Goal: Use online tool/utility: Use online tool/utility

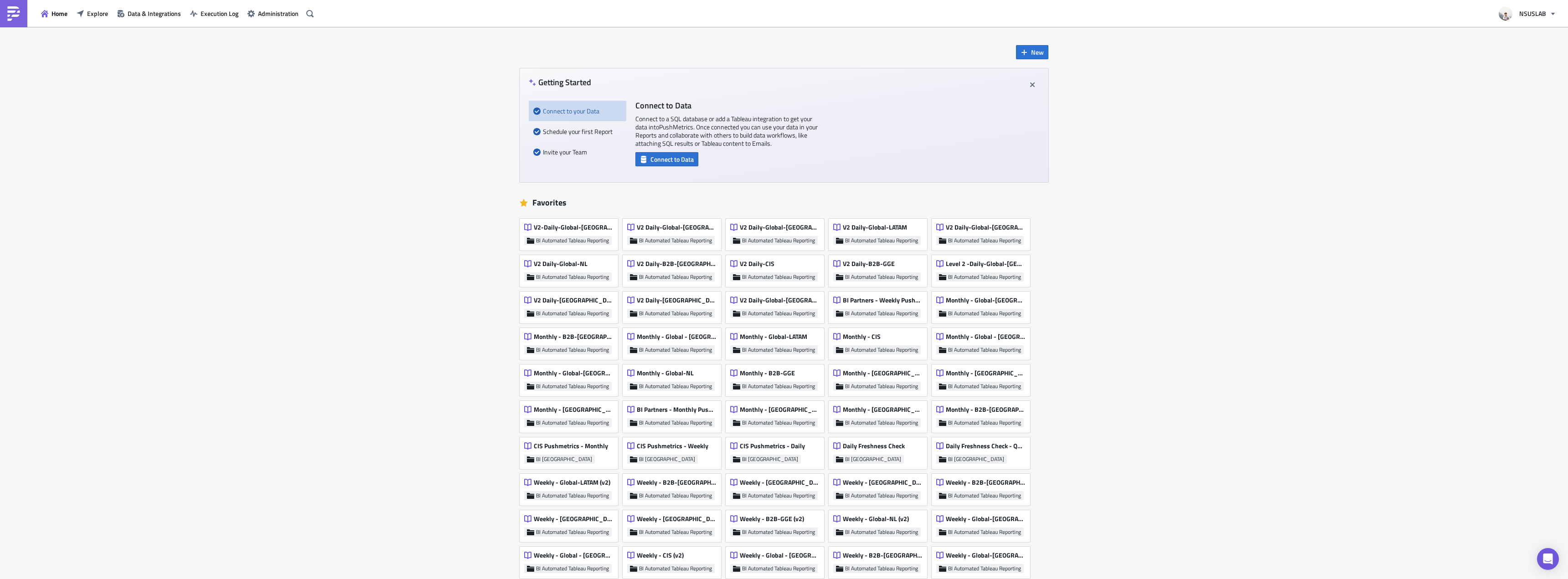
drag, startPoint x: 279, startPoint y: 176, endPoint x: 207, endPoint y: 123, distance: 89.4
click at [277, 176] on div "New Getting Started Connect to your Data Schedule your first Report Invite your…" at bounding box center [784, 506] width 1568 height 959
click at [94, 22] on div "Home Explore Data & Integrations Execution Log Administration" at bounding box center [158, 13] width 317 height 27
click at [94, 17] on span "Explore" at bounding box center [97, 13] width 21 height 10
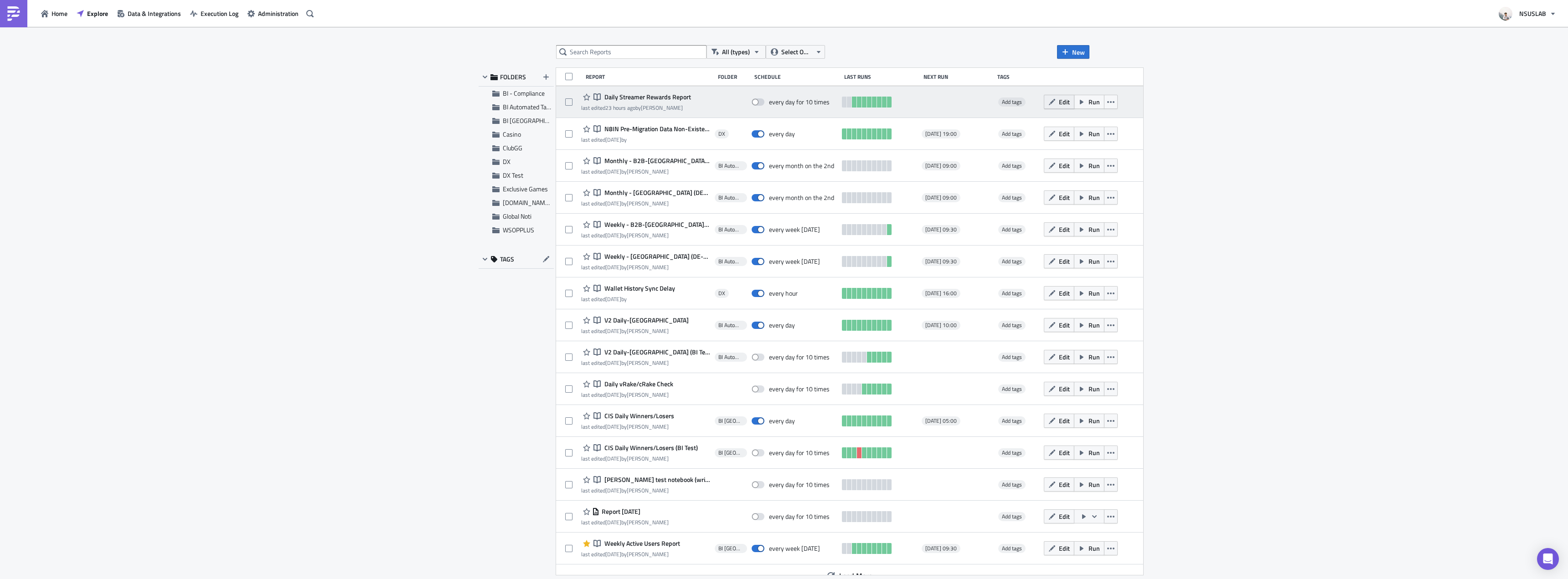
click at [1048, 104] on icon "button" at bounding box center [1052, 102] width 7 height 7
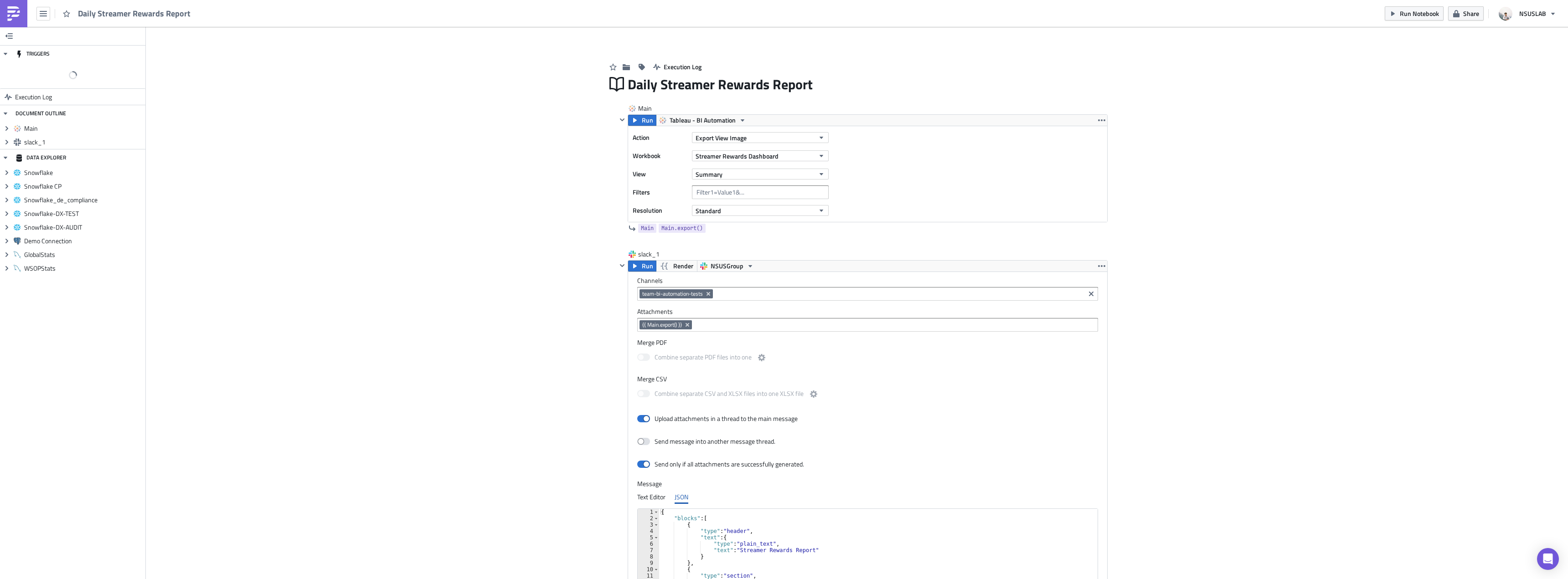
click at [477, 160] on div "Add Image Execution Log Daily Streamer Rewards Report Main Run Tableau - BI Aut…" at bounding box center [857, 366] width 1422 height 679
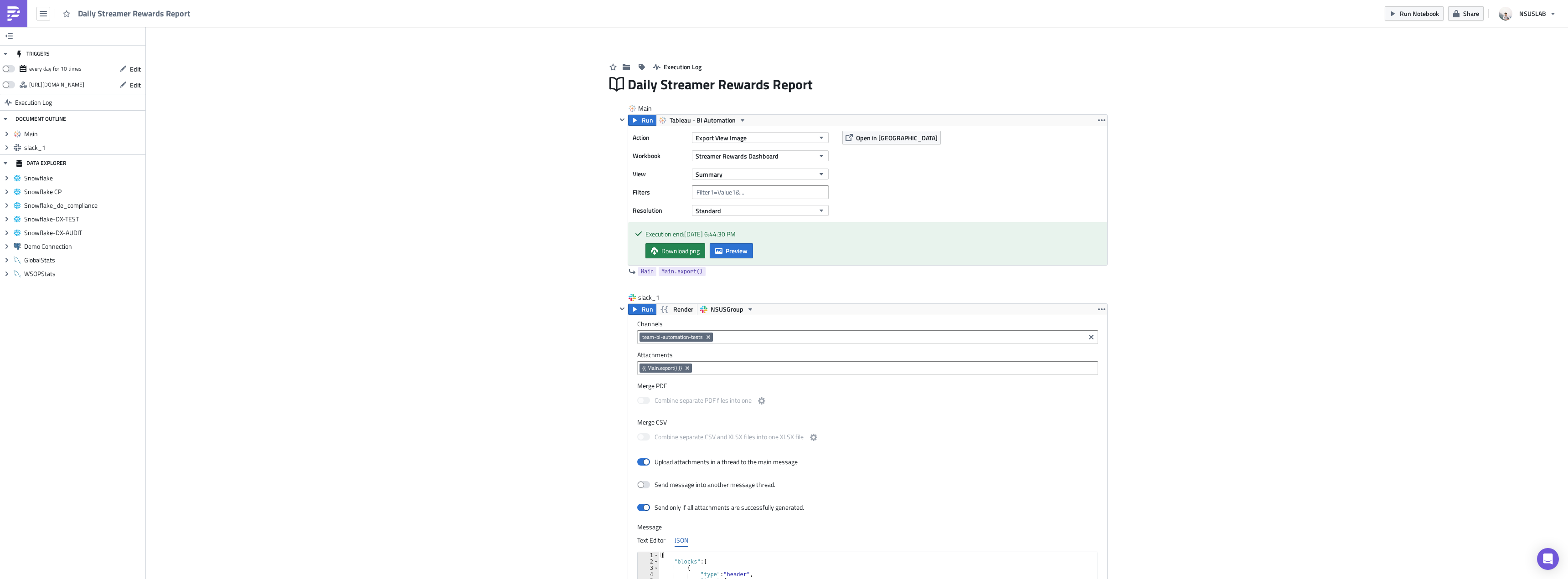
click at [478, 162] on div "Add Image Execution Log Daily Streamer Rewards Report Main Run Tableau - BI Aut…" at bounding box center [857, 411] width 1422 height 768
click at [477, 172] on div "Add Image Execution Log Daily Streamer Rewards Report Main Run Tableau - BI Aut…" at bounding box center [857, 411] width 1422 height 768
click at [475, 172] on div "Add Image Execution Log Daily Streamer Rewards Report Main Run Tableau - BI Aut…" at bounding box center [857, 411] width 1422 height 768
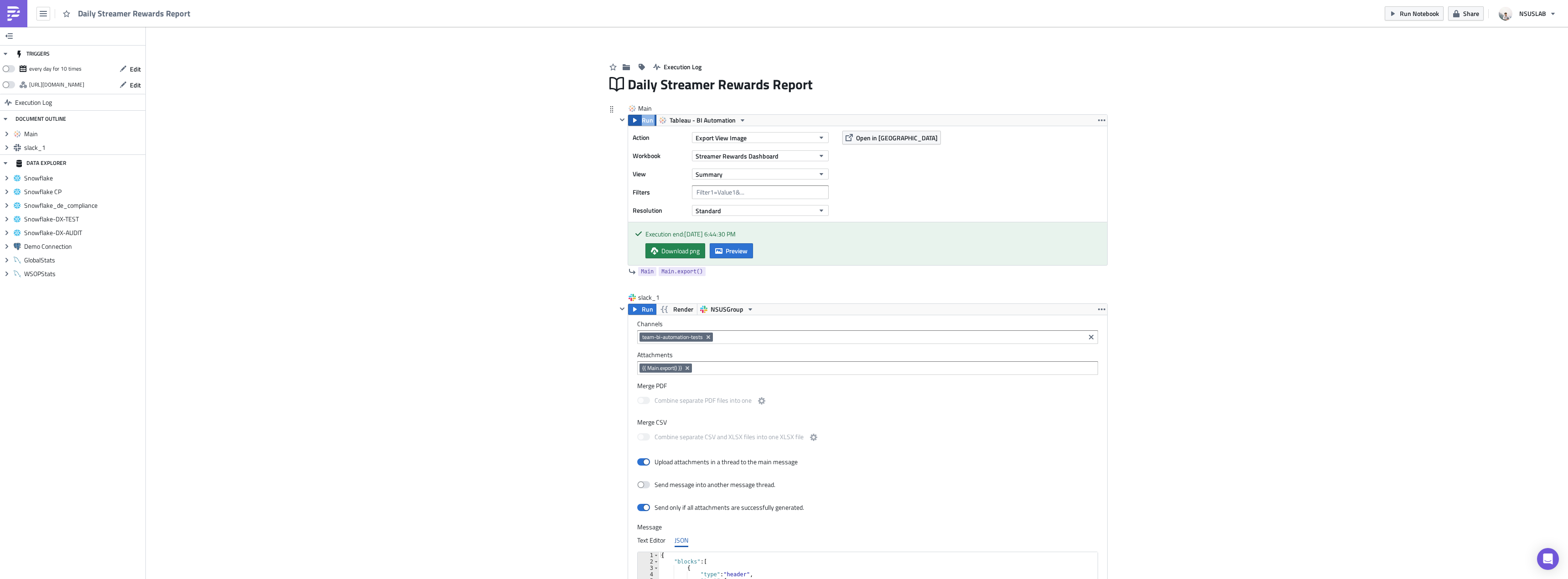
click at [634, 117] on icon "button" at bounding box center [635, 120] width 7 height 7
click at [749, 247] on button "Preview" at bounding box center [731, 251] width 43 height 15
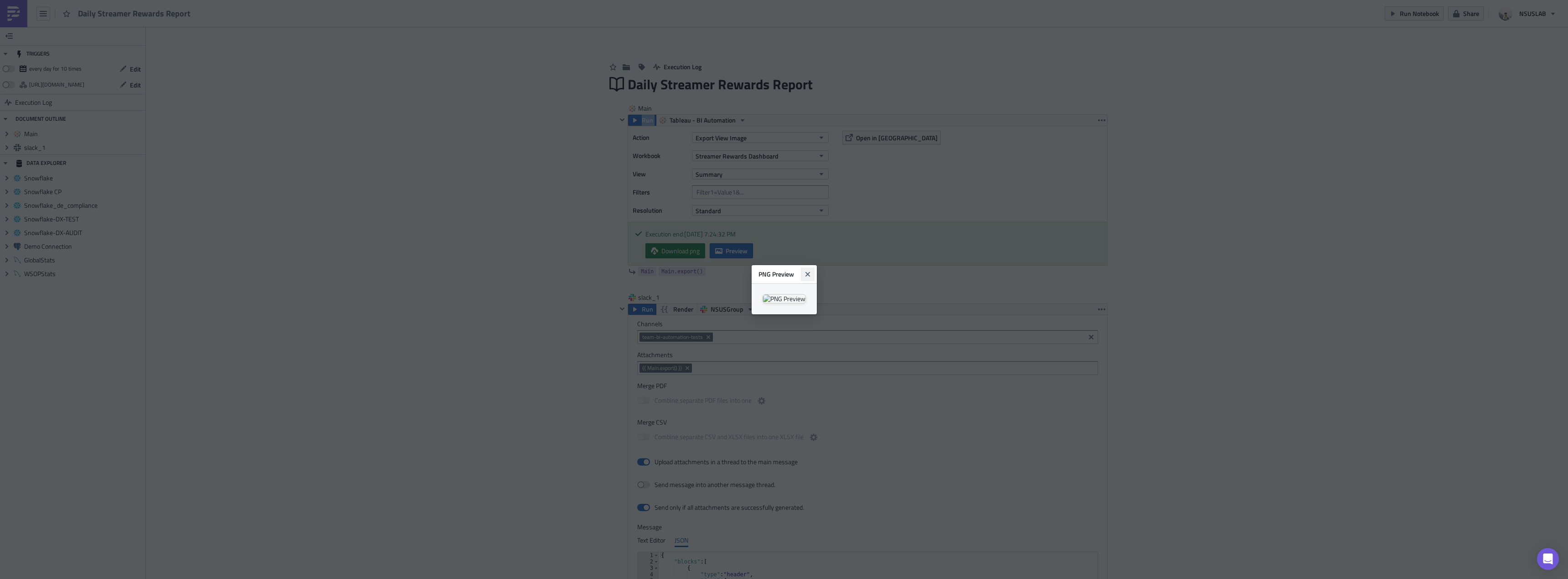
click at [814, 268] on button "Close" at bounding box center [808, 274] width 13 height 13
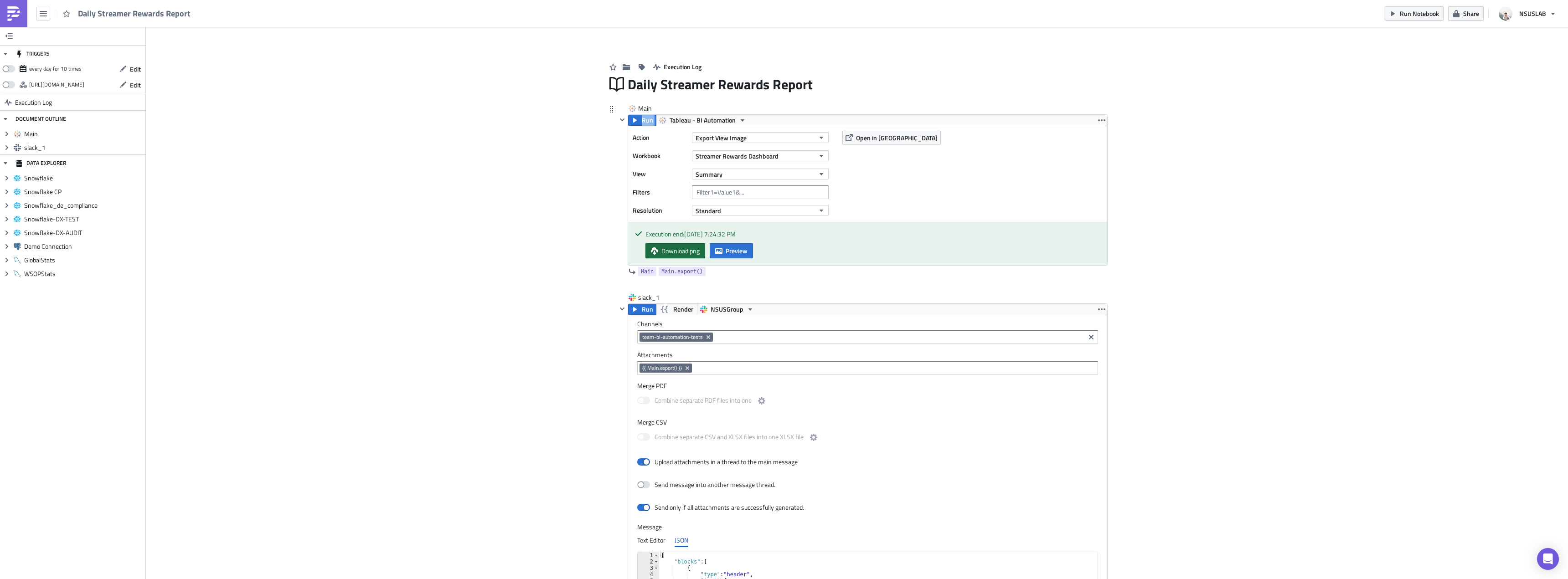
click at [667, 248] on span "Download png" at bounding box center [681, 251] width 38 height 10
click at [1288, 158] on div "Add Image Execution Log Daily Streamer Rewards Report Main Run Tableau - BI Aut…" at bounding box center [857, 411] width 1422 height 768
drag, startPoint x: 1288, startPoint y: 158, endPoint x: 816, endPoint y: 8, distance: 495.3
click at [1286, 158] on div "Add Image Execution Log Daily Streamer Rewards Report Main Run Tableau - BI Aut…" at bounding box center [857, 411] width 1422 height 768
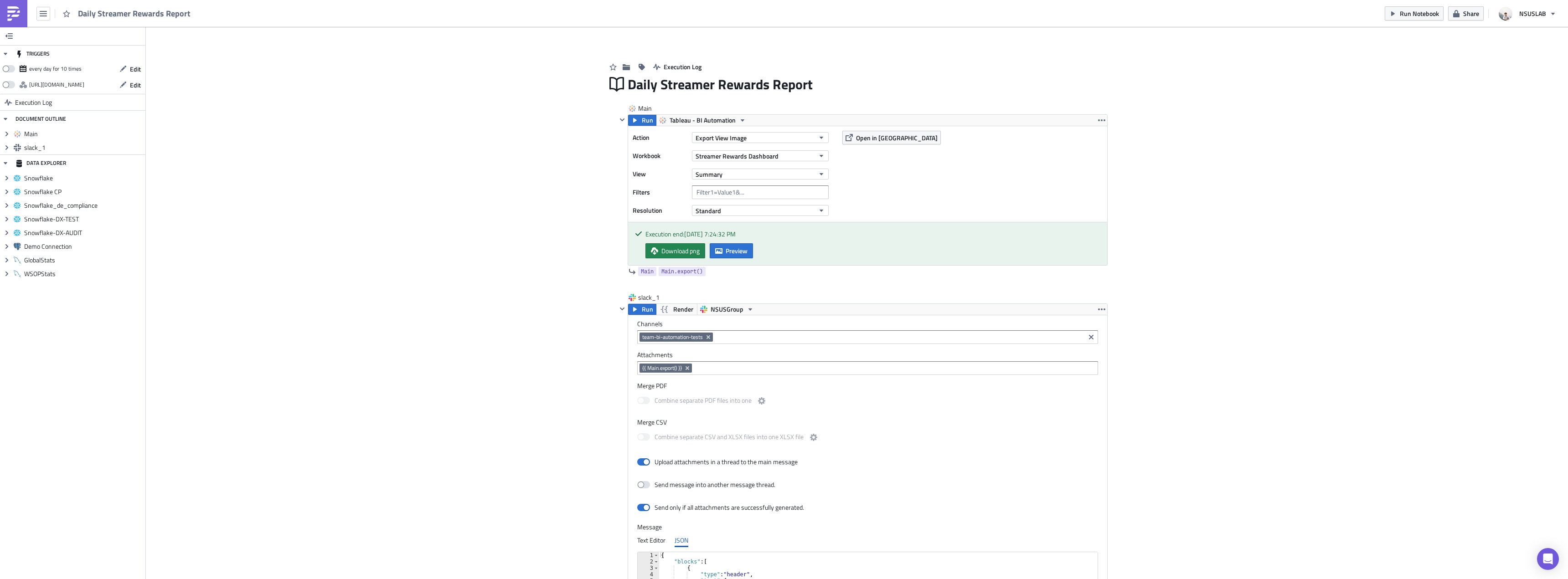
click at [504, 97] on div "Add Image Execution Log Daily Streamer Rewards Report Main Run Tableau - BI Aut…" at bounding box center [857, 411] width 1422 height 768
drag, startPoint x: 582, startPoint y: 124, endPoint x: 596, endPoint y: 122, distance: 14.1
click at [582, 125] on div "Add Image Execution Log Daily Streamer Rewards Report Main Run Tableau - BI Aut…" at bounding box center [857, 411] width 1422 height 768
click at [642, 119] on span "Run" at bounding box center [647, 120] width 12 height 11
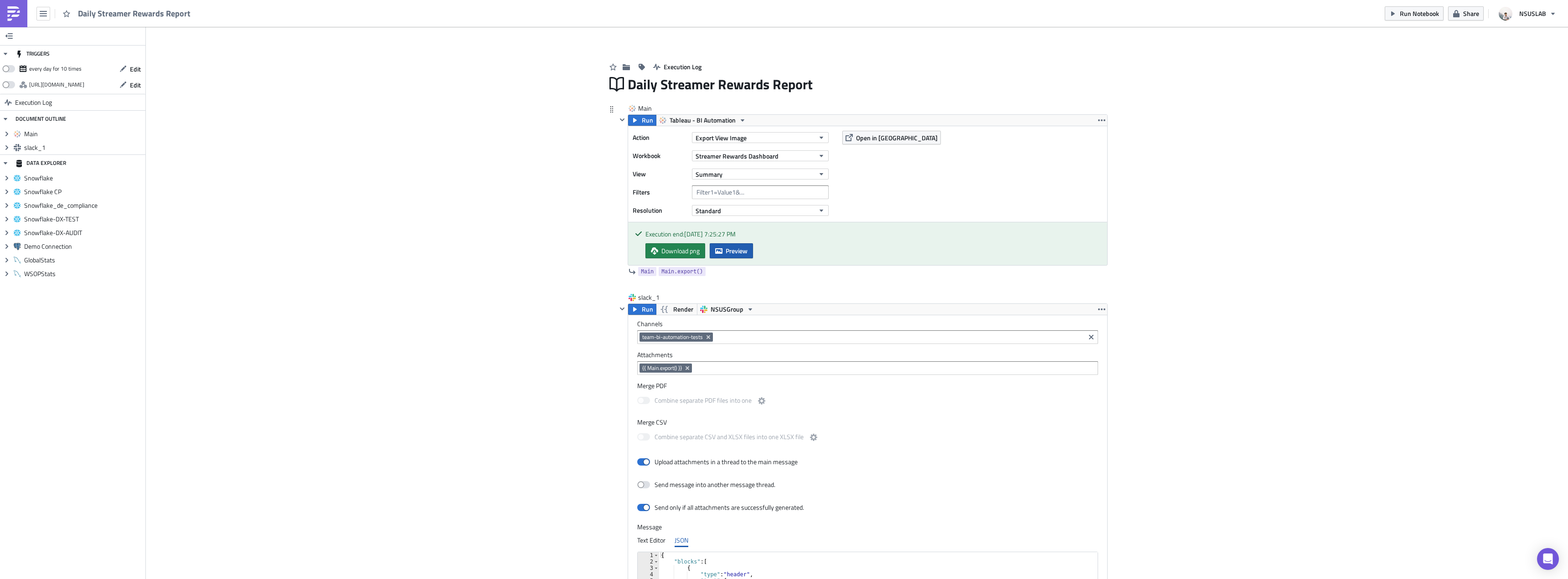
click at [715, 251] on icon "button" at bounding box center [719, 250] width 7 height 5
click at [259, 161] on body "Daily Streamer Rewards Report Run Notebook Share NSUSLAB TRIGGERS every day for…" at bounding box center [784, 290] width 1568 height 580
click at [259, 161] on div "Add Image Execution Log Daily Streamer Rewards Report Main Run Tableau - BI Aut…" at bounding box center [857, 411] width 1422 height 768
click at [339, 193] on div "Add Image Execution Log Daily Streamer Rewards Report Main Run Tableau - BI Aut…" at bounding box center [857, 411] width 1422 height 768
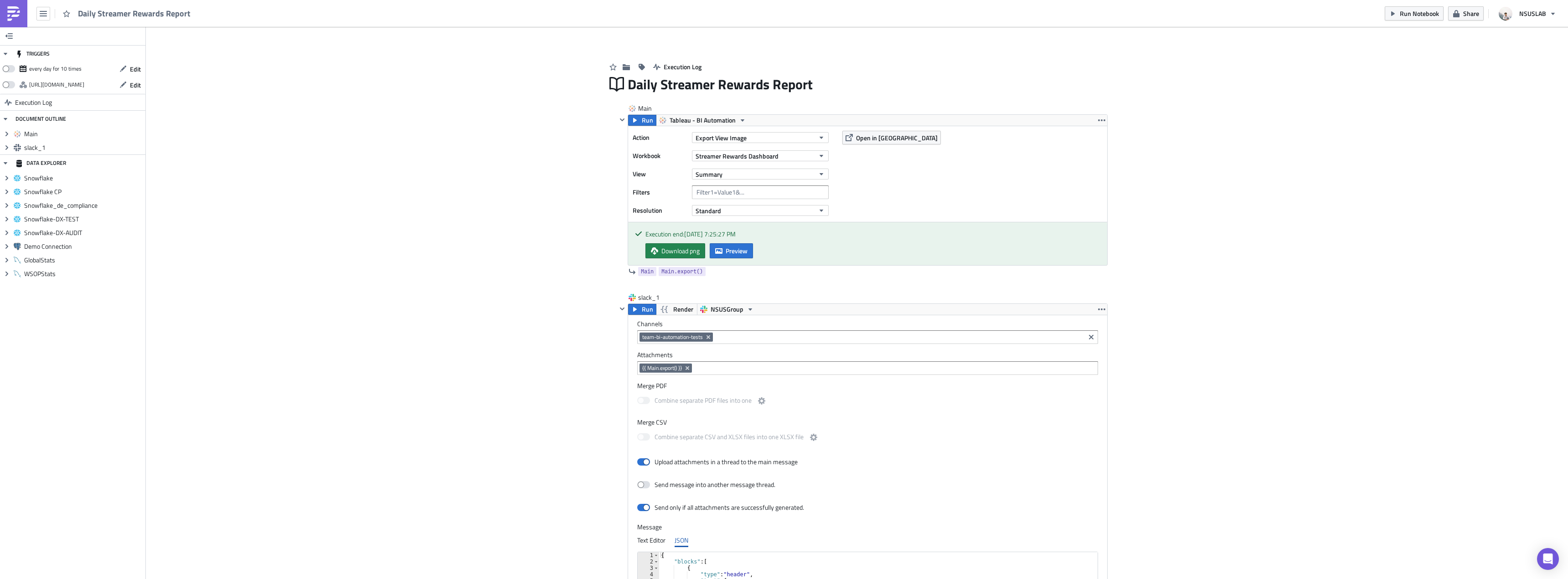
click at [1223, 181] on div "Add Image Execution Log Daily Streamer Rewards Report Main Run Tableau - BI Aut…" at bounding box center [857, 411] width 1422 height 768
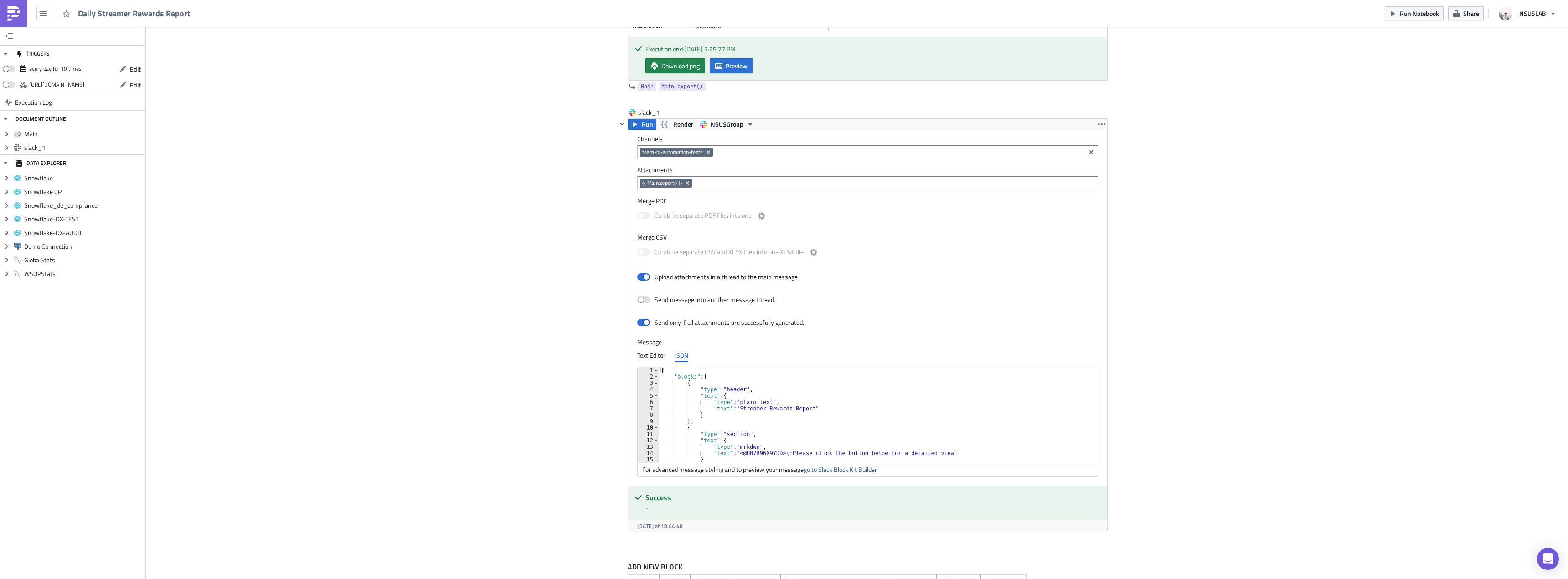
scroll to position [169, 0]
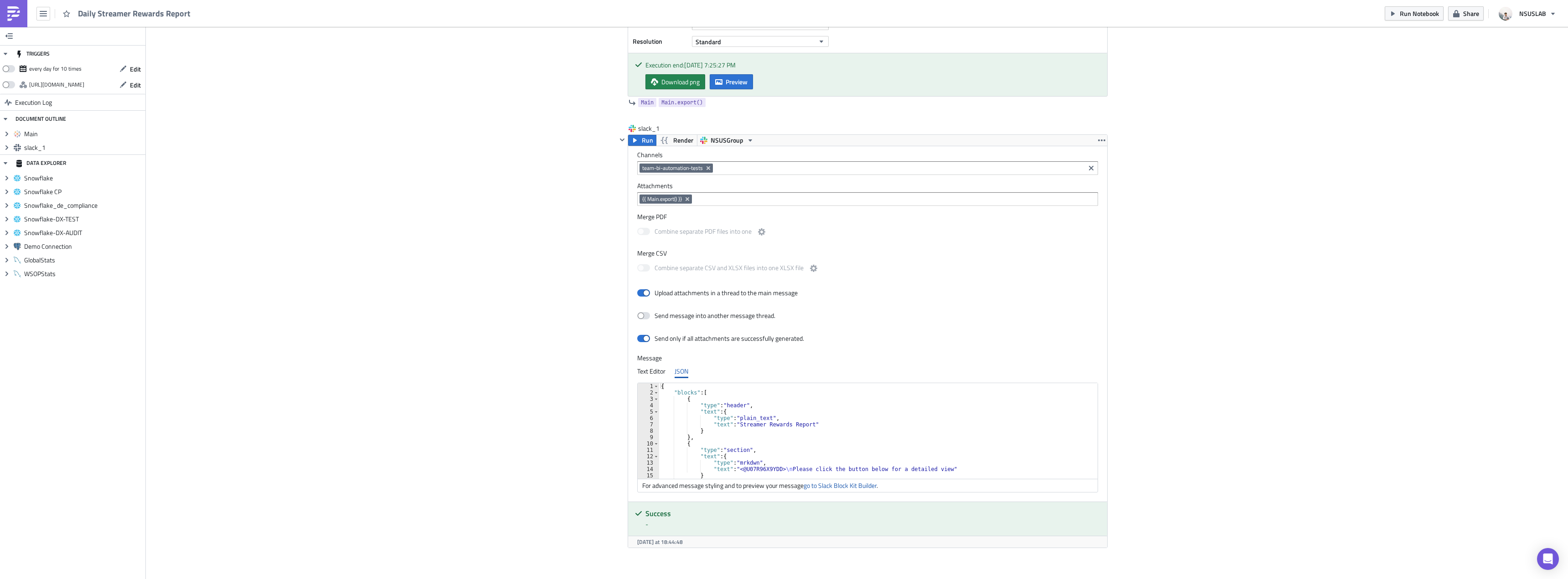
click at [544, 144] on div "Add Image Execution Log Daily Streamer Rewards Report Main Run Tableau - BI Aut…" at bounding box center [857, 241] width 1422 height 768
click at [565, 151] on div "Add Image Execution Log Daily Streamer Rewards Report Main Run Tableau - BI Aut…" at bounding box center [857, 241] width 1422 height 768
click at [564, 165] on div "Add Image Execution Log Daily Streamer Rewards Report Main Run Tableau - BI Aut…" at bounding box center [857, 241] width 1422 height 768
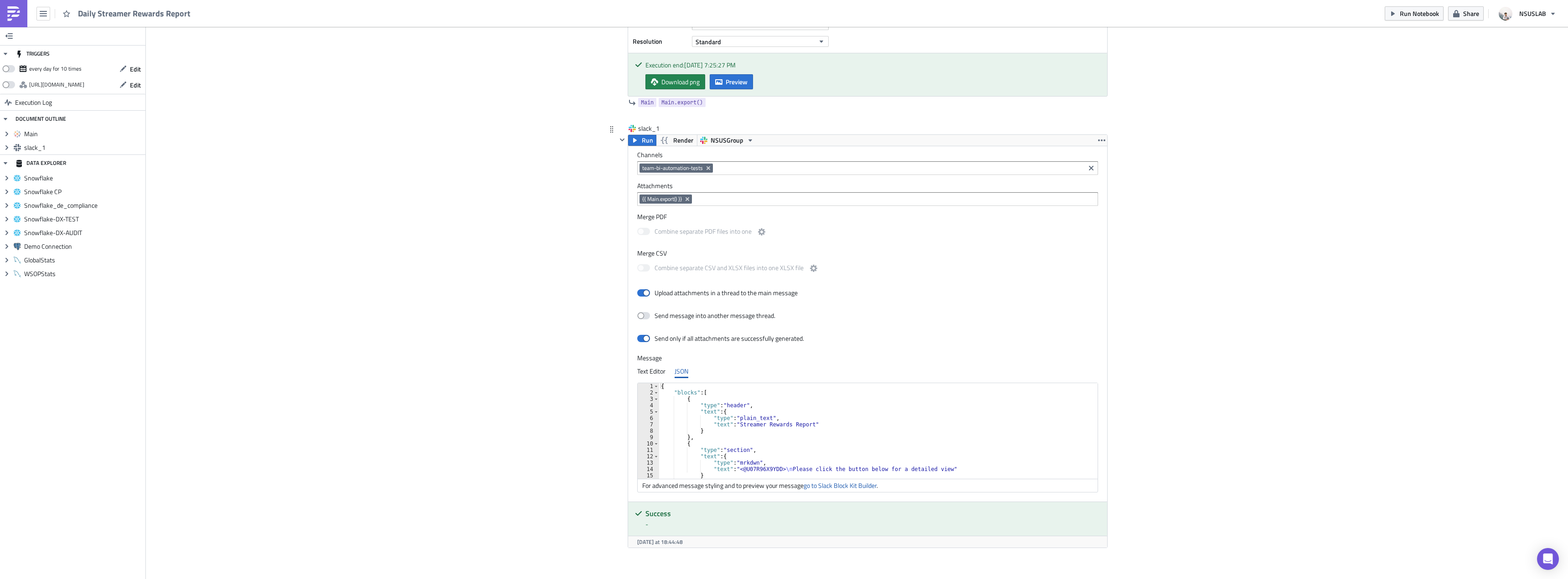
click at [923, 128] on div "slack_1" at bounding box center [862, 129] width 491 height 10
click at [1227, 130] on div "Add Image Execution Log Daily Streamer Rewards Report Main Run Tableau - BI Aut…" at bounding box center [857, 241] width 1422 height 768
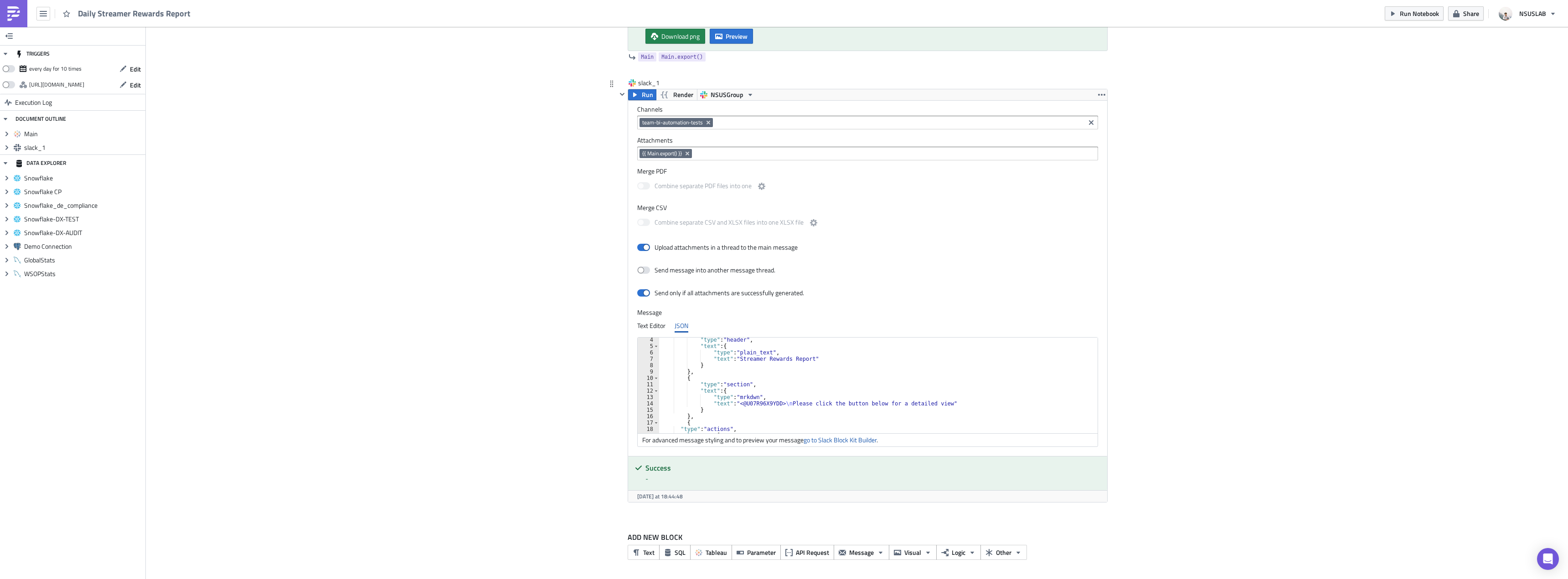
scroll to position [20, 0]
click at [803, 358] on div ""type" : "header" , "text" : { "type" : "plain_text" , "text" : "Streamer Rewar…" at bounding box center [875, 390] width 432 height 108
click at [802, 360] on div ""type" : "header" , "text" : { "type" : "plain_text" , "text" : "Streamer Rewar…" at bounding box center [875, 390] width 432 height 108
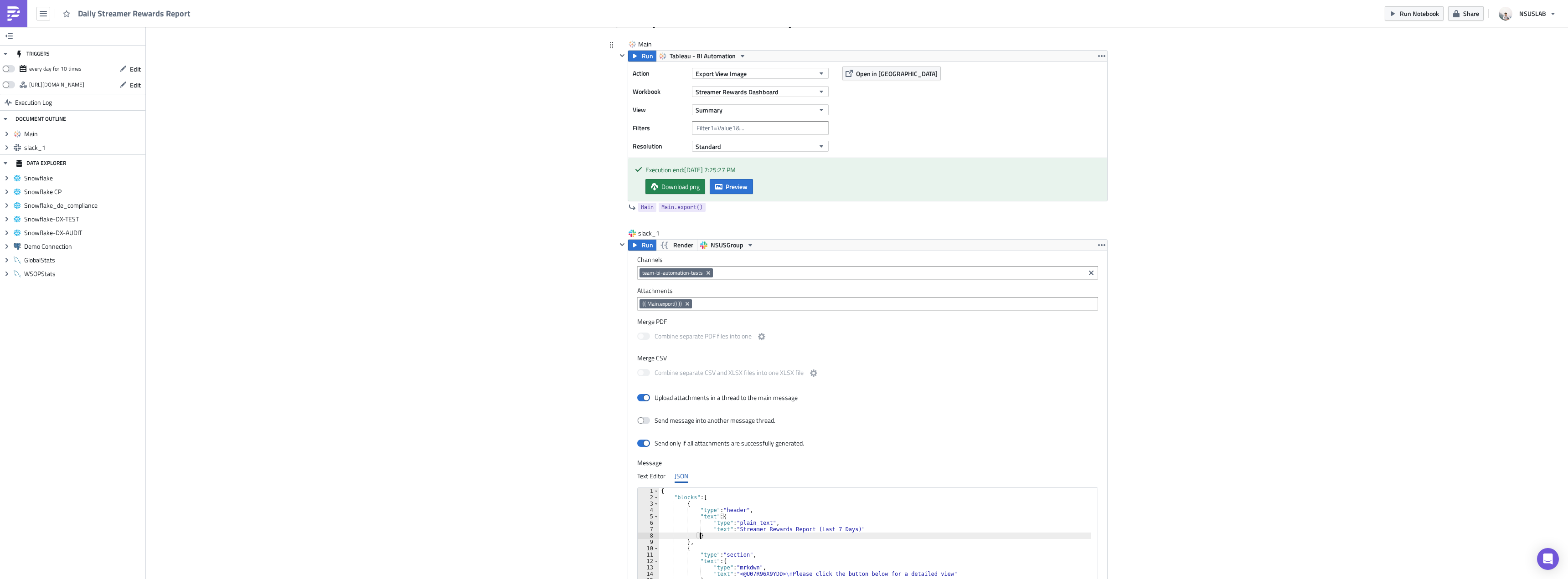
scroll to position [0, 0]
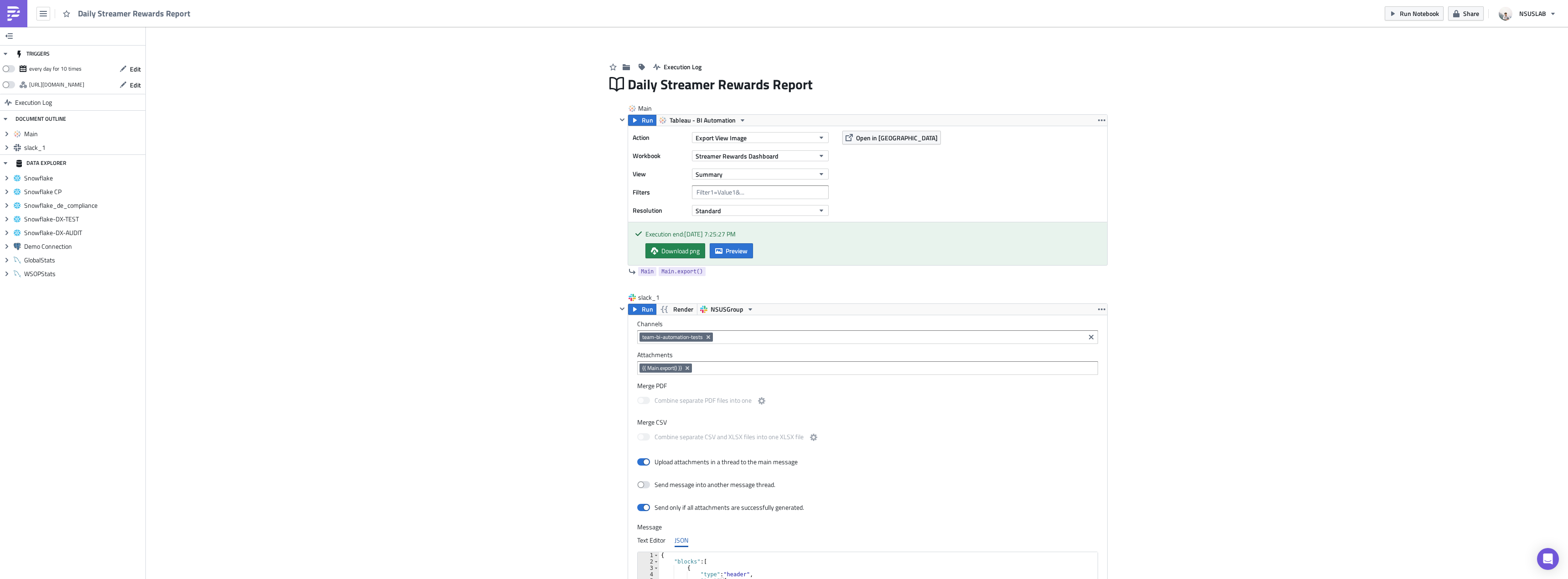
type textarea "}"
click at [500, 138] on div "Add Image Execution Log Daily Streamer Rewards Report Main Run Tableau - BI Aut…" at bounding box center [857, 411] width 1422 height 768
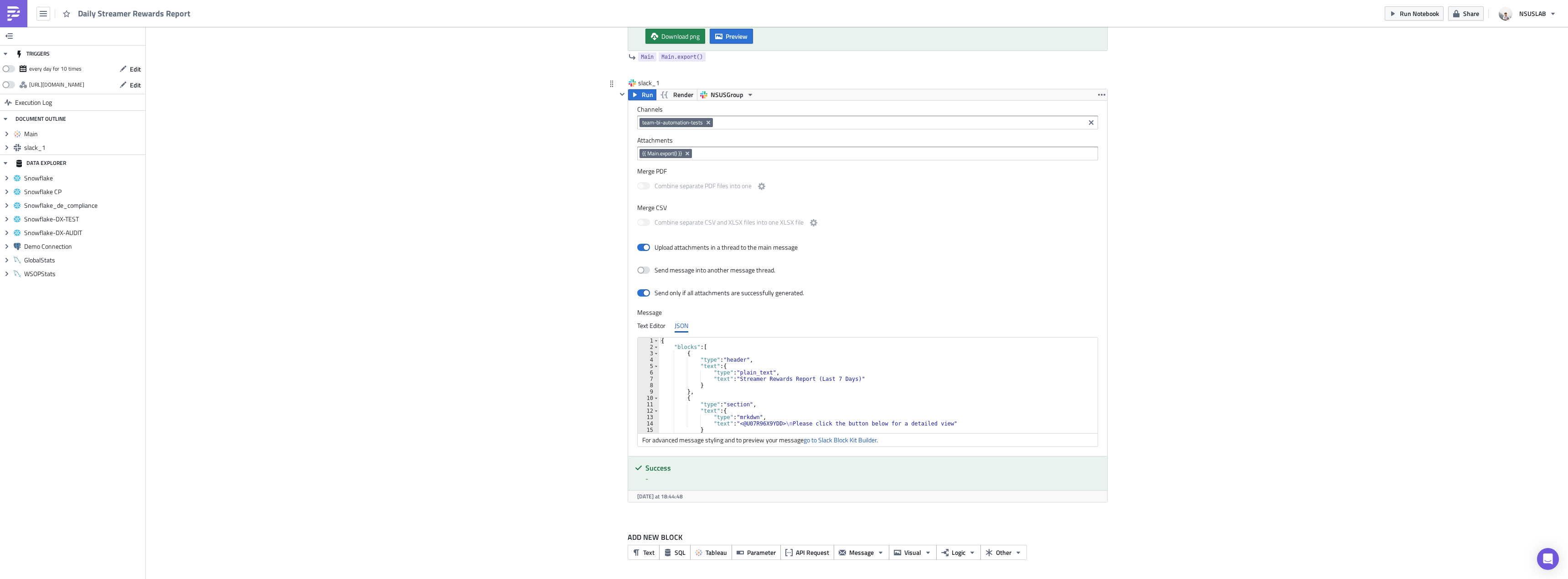
scroll to position [102, 0]
click at [828, 442] on link "go to Slack Block Kit Builder" at bounding box center [840, 440] width 73 height 10
click at [1299, 281] on div "Add Image Execution Log Daily Streamer Rewards Report Main Run Tableau - BI Aut…" at bounding box center [857, 196] width 1422 height 768
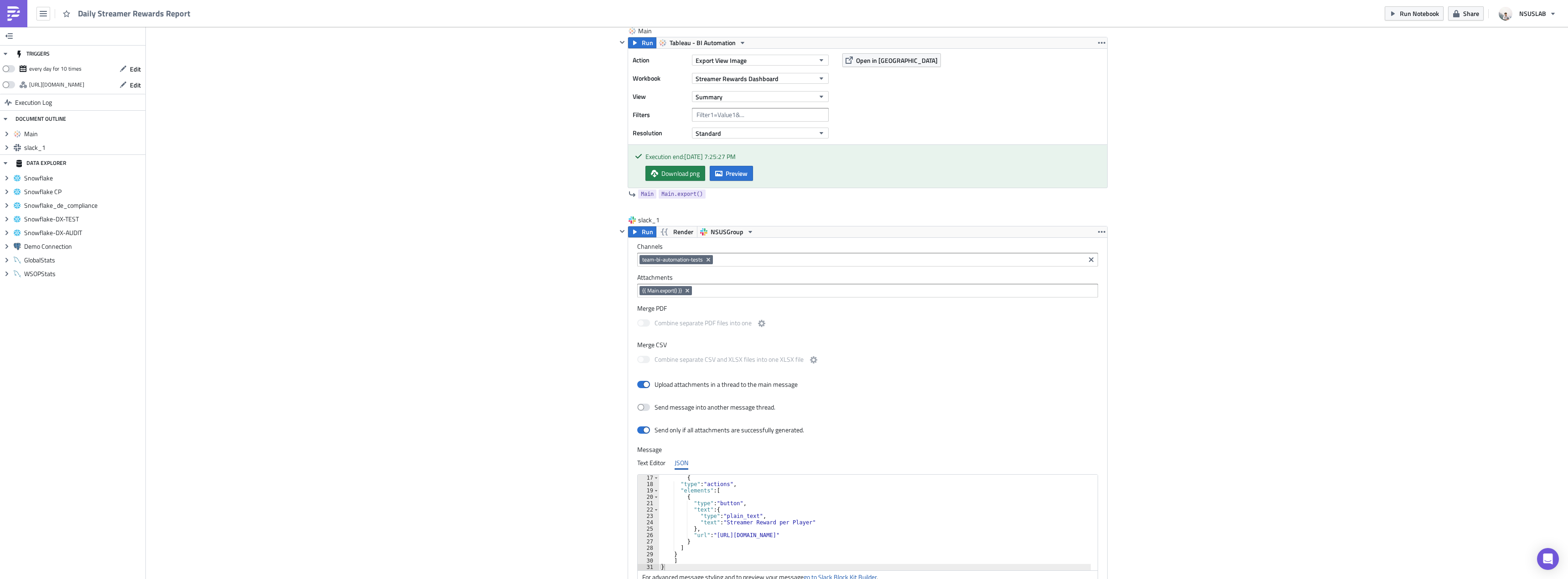
scroll to position [0, 0]
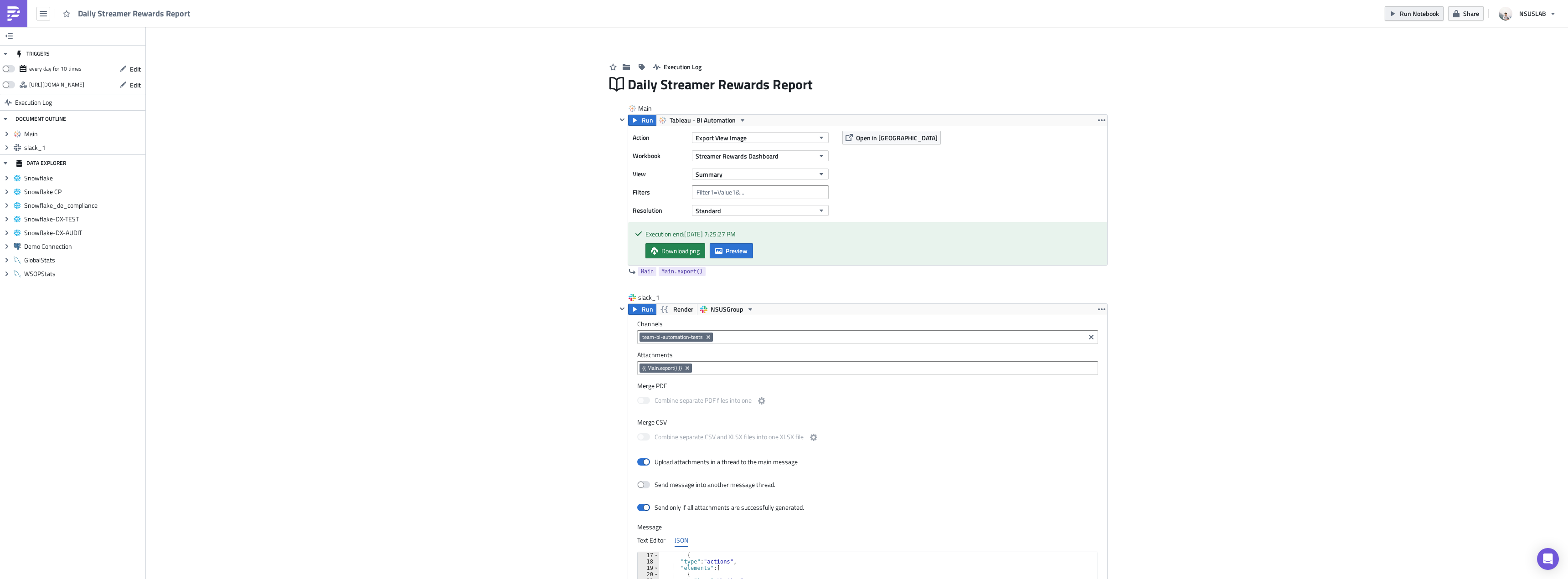
click at [1411, 19] on button "Run Notebook" at bounding box center [1414, 13] width 59 height 14
click at [558, 169] on div "Add Image Execution Log Daily Streamer Rewards Report Main Run Tableau - BI Aut…" at bounding box center [857, 411] width 1422 height 768
click at [503, 173] on div "Add Image Execution Log Daily Streamer Rewards Report Main Run Tableau - BI Aut…" at bounding box center [857, 411] width 1422 height 768
click at [403, 207] on div "Add Image Execution Log Daily Streamer Rewards Report Main Run Tableau - BI Aut…" at bounding box center [857, 411] width 1422 height 768
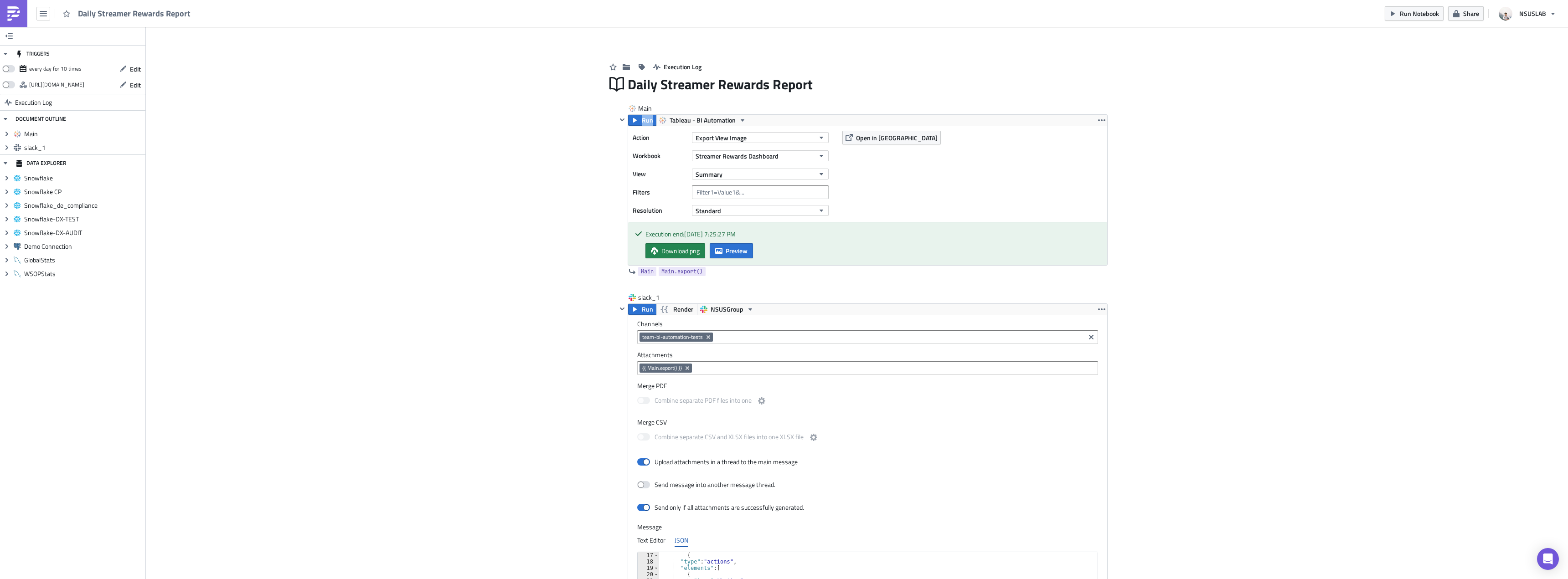
click at [403, 207] on div "Add Image Execution Log Daily Streamer Rewards Report Main Run Tableau - BI Aut…" at bounding box center [857, 411] width 1422 height 768
click at [417, 257] on div "Add Image Execution Log Daily Streamer Rewards Report Main Run Tableau - BI Aut…" at bounding box center [857, 411] width 1422 height 768
click at [470, 244] on div "Add Image Execution Log Daily Streamer Rewards Report Main Run Tableau - BI Aut…" at bounding box center [857, 411] width 1422 height 768
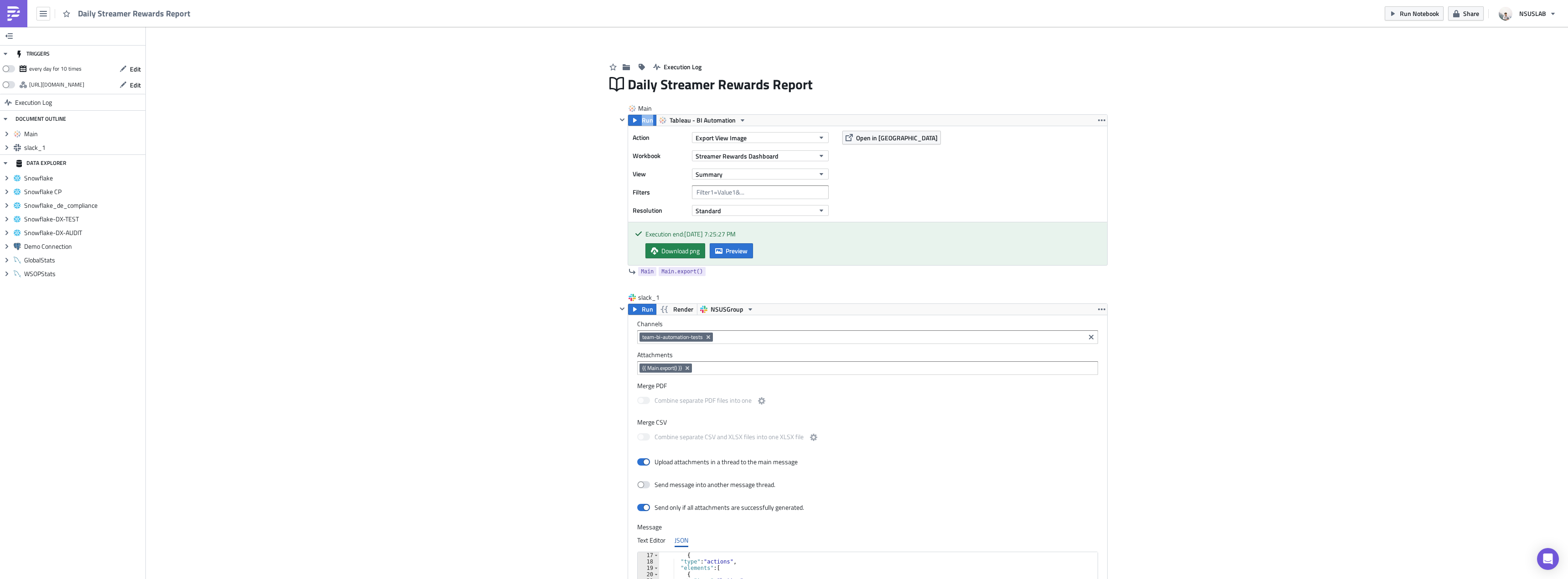
click at [470, 244] on div "Add Image Execution Log Daily Streamer Rewards Report Main Run Tableau - BI Aut…" at bounding box center [857, 411] width 1422 height 768
click at [512, 217] on div "Add Image Execution Log Daily Streamer Rewards Report Main Run Tableau - BI Aut…" at bounding box center [857, 411] width 1422 height 768
